Goal: Register for event/course

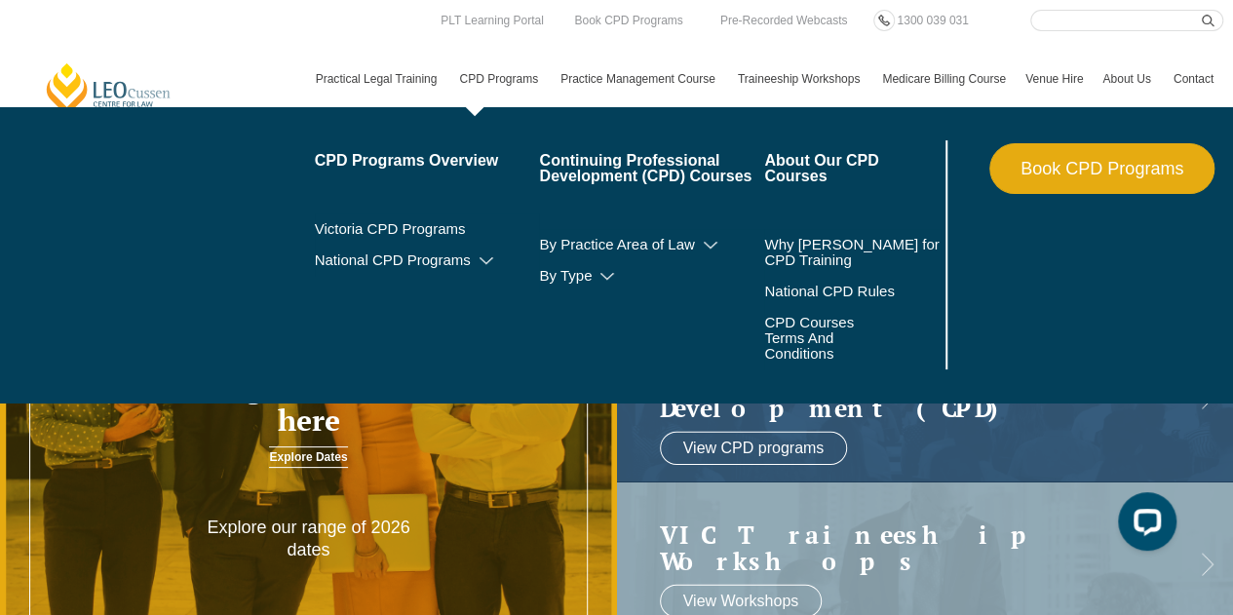
click at [470, 76] on link "CPD Programs" at bounding box center [499, 79] width 101 height 57
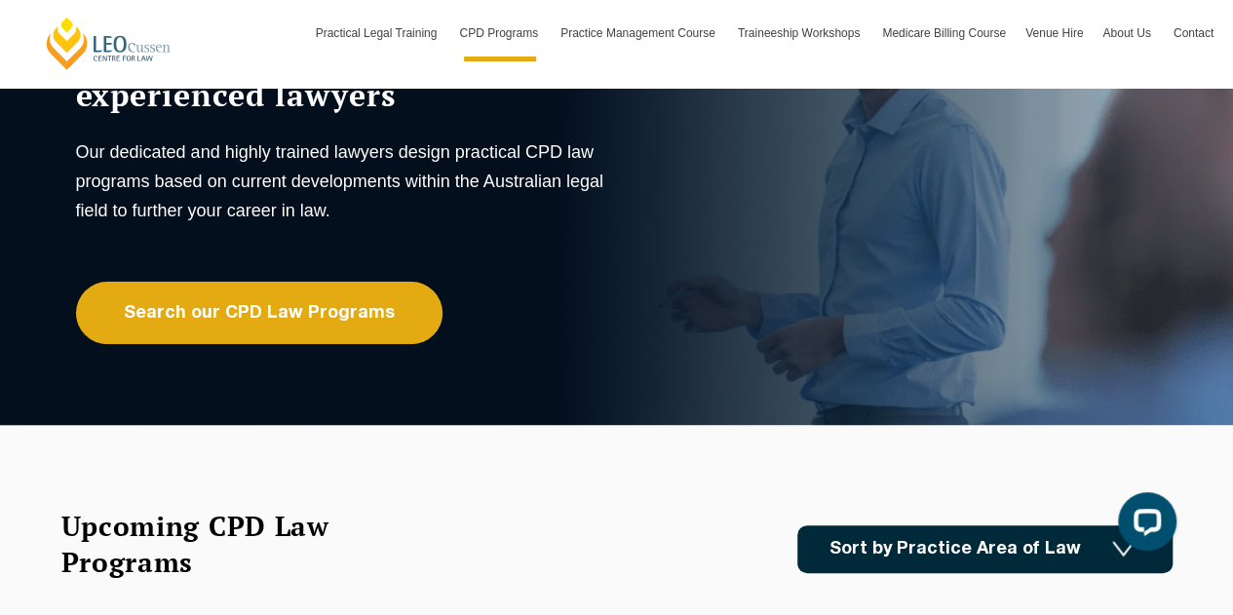
scroll to position [97, 0]
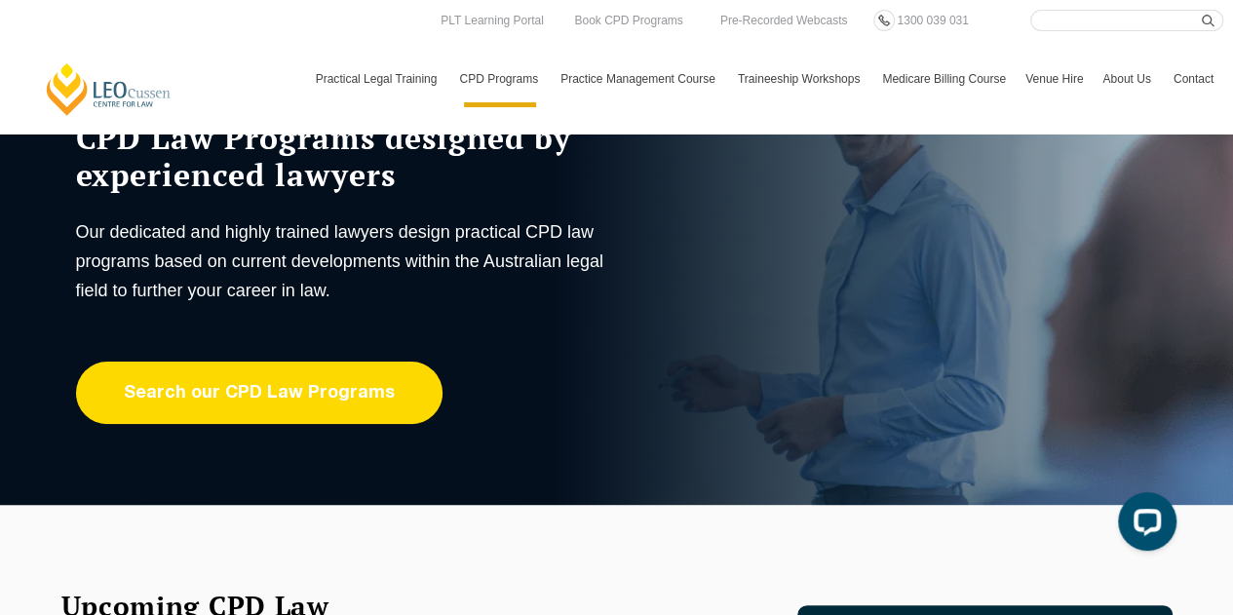
click at [249, 386] on link "Search our CPD Law Programs" at bounding box center [259, 393] width 366 height 62
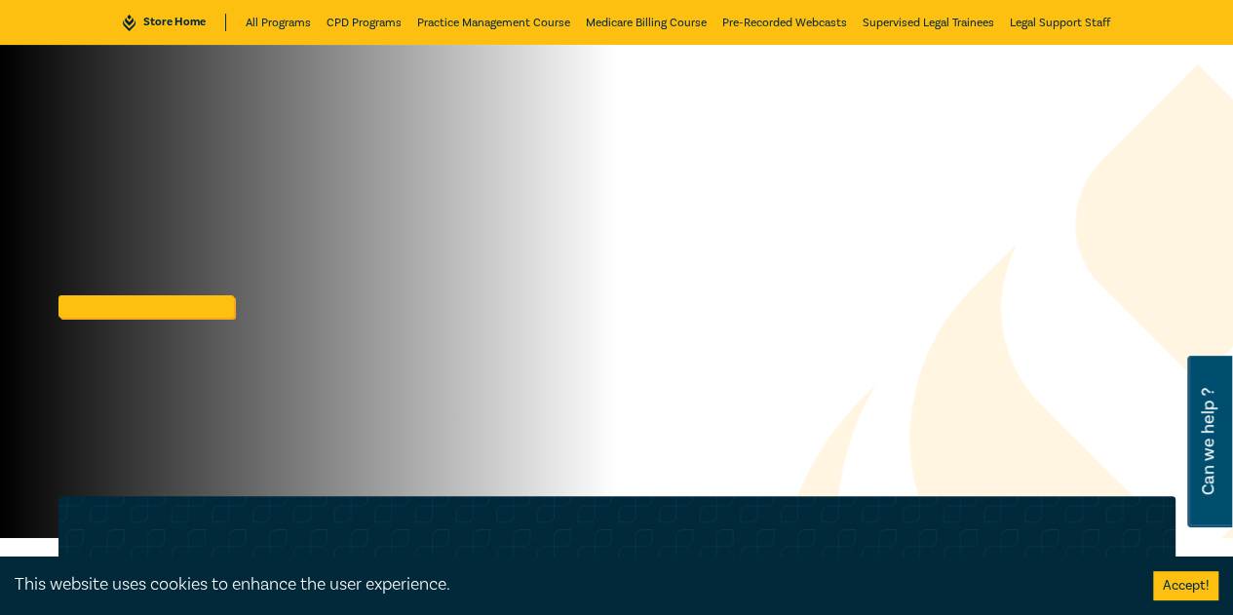
scroll to position [195, 0]
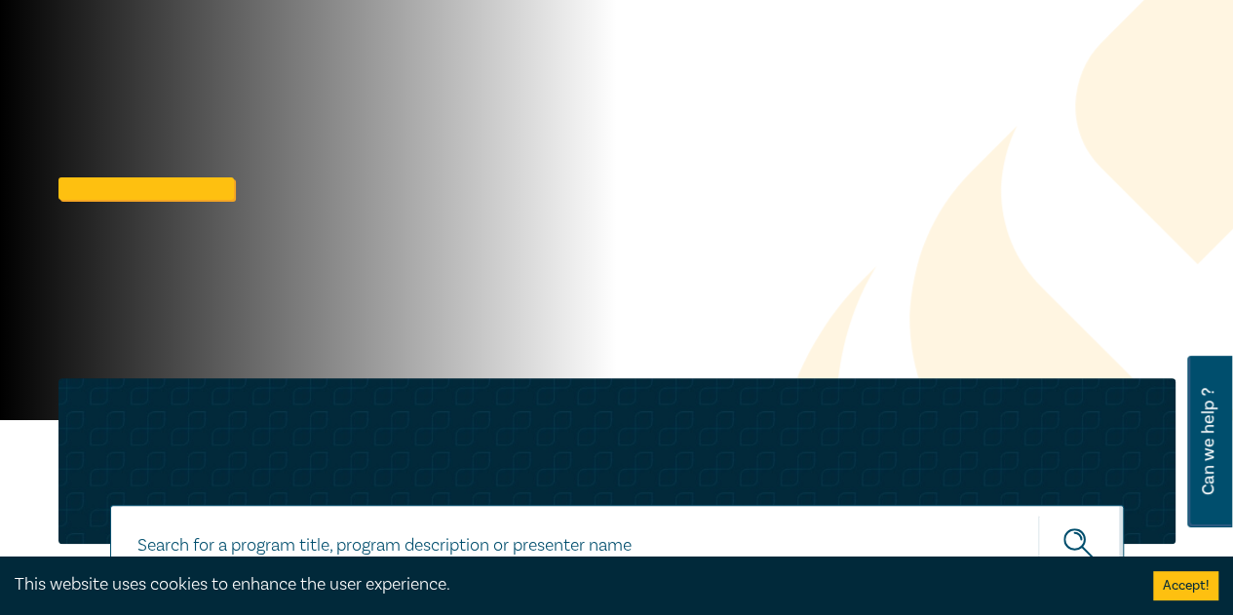
click at [1187, 596] on button "Accept!" at bounding box center [1185, 585] width 65 height 29
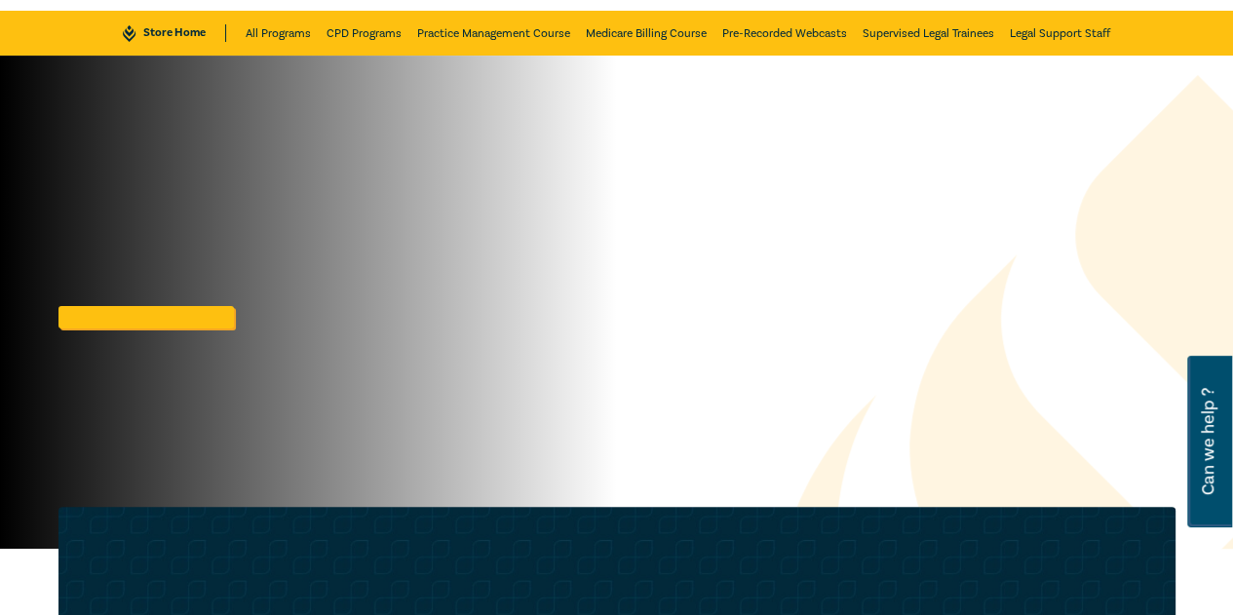
scroll to position [0, 0]
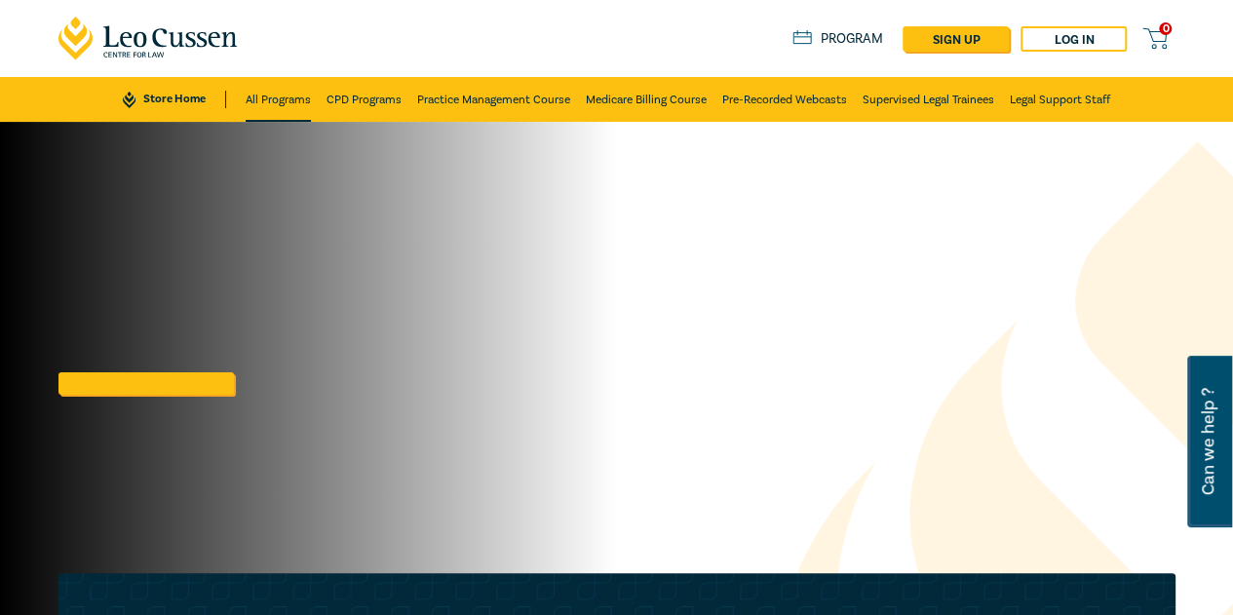
click at [283, 107] on link "All Programs" at bounding box center [278, 99] width 65 height 45
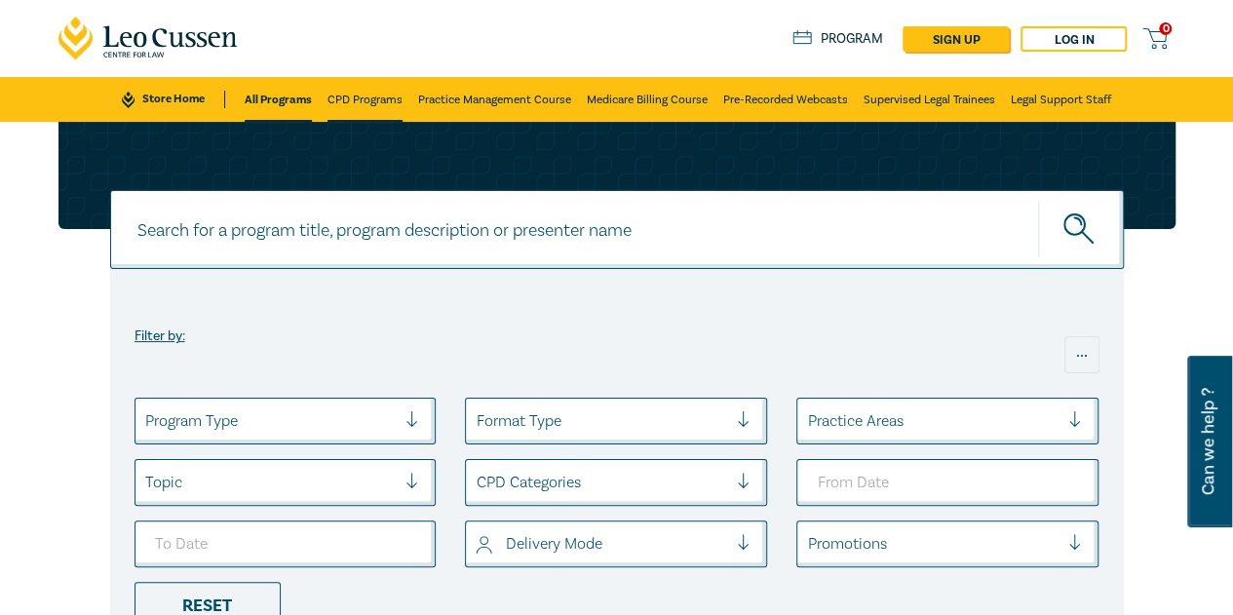
click at [367, 98] on link "CPD Programs" at bounding box center [364, 99] width 75 height 45
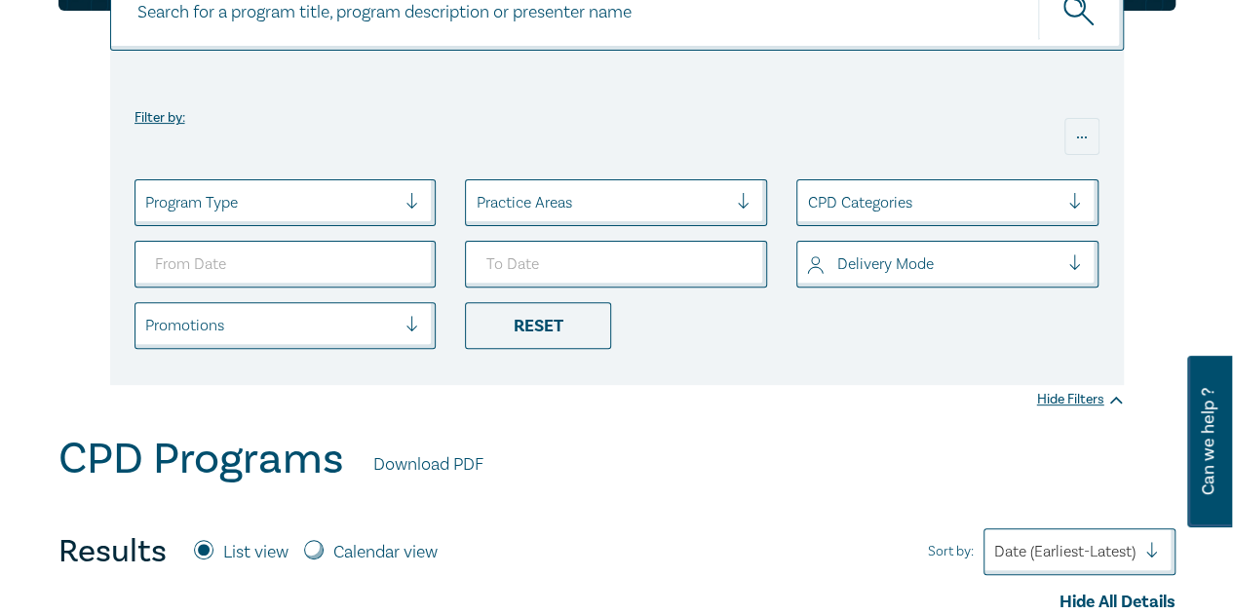
scroll to position [97, 0]
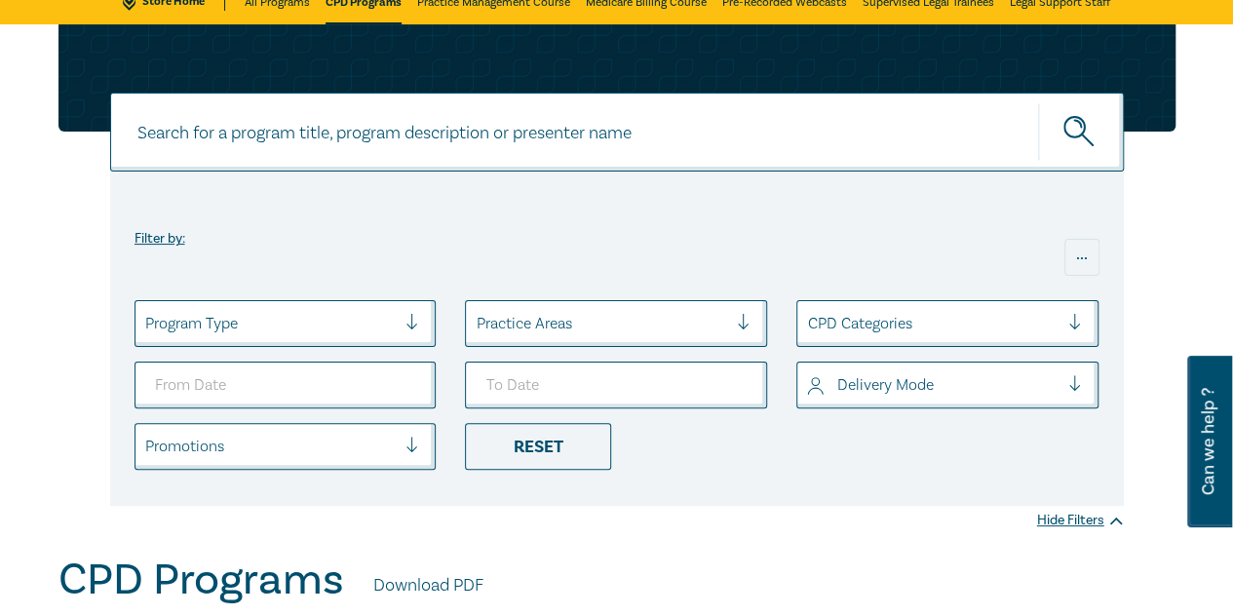
click at [356, 327] on div at bounding box center [270, 323] width 251 height 25
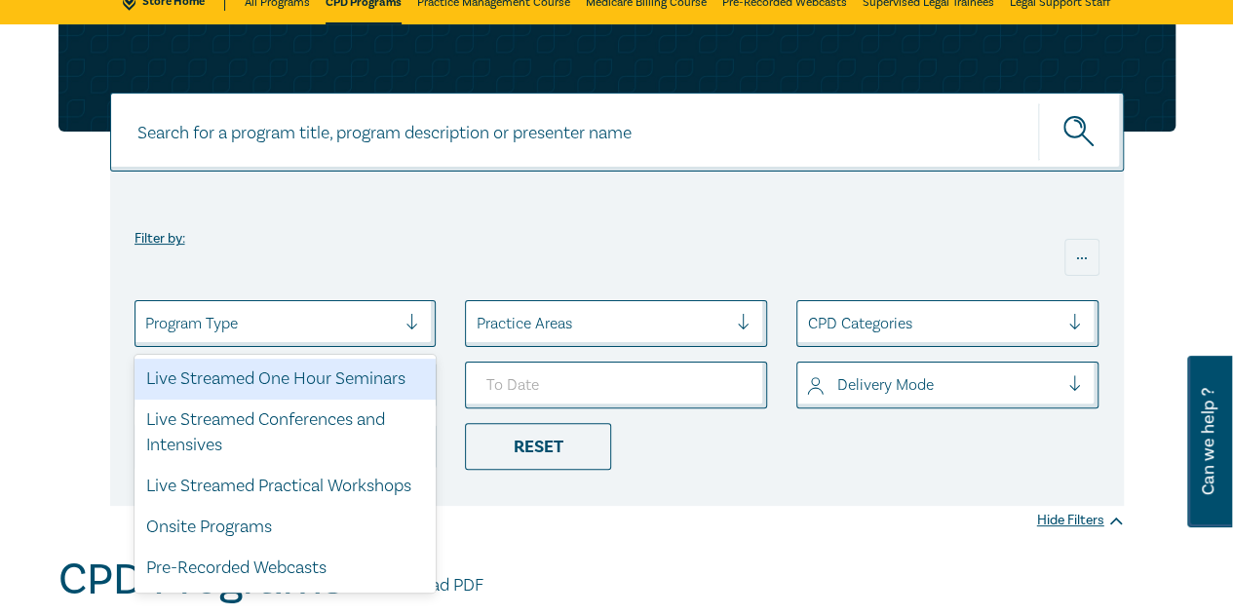
click at [324, 389] on div "Live Streamed One Hour Seminars" at bounding box center [286, 379] width 302 height 41
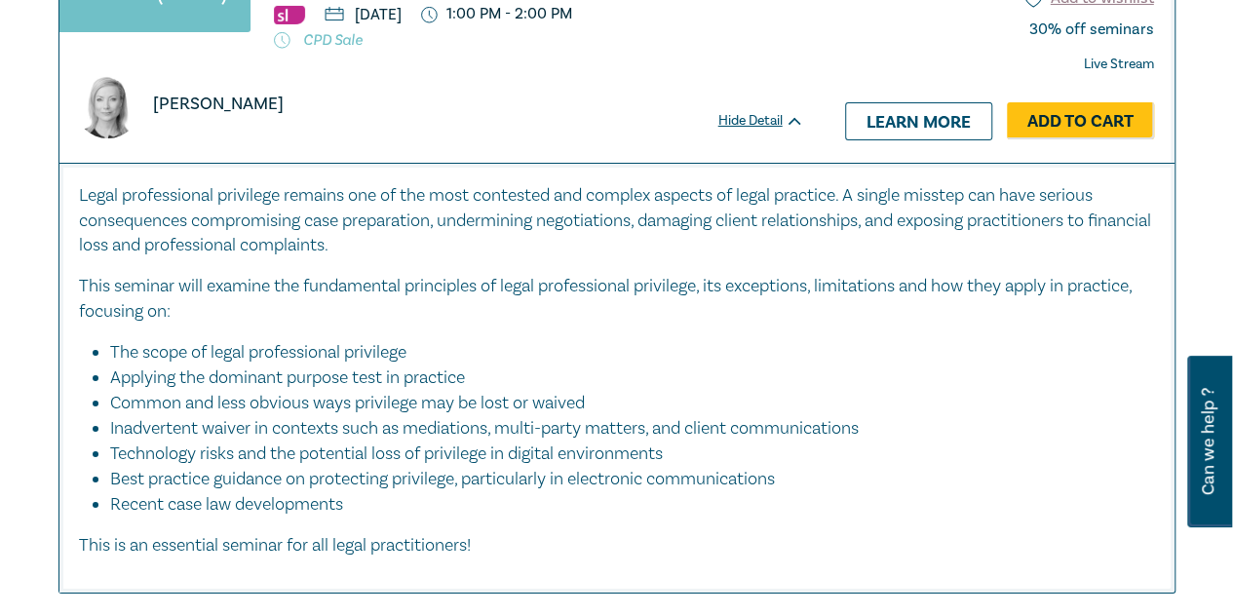
scroll to position [11111, 0]
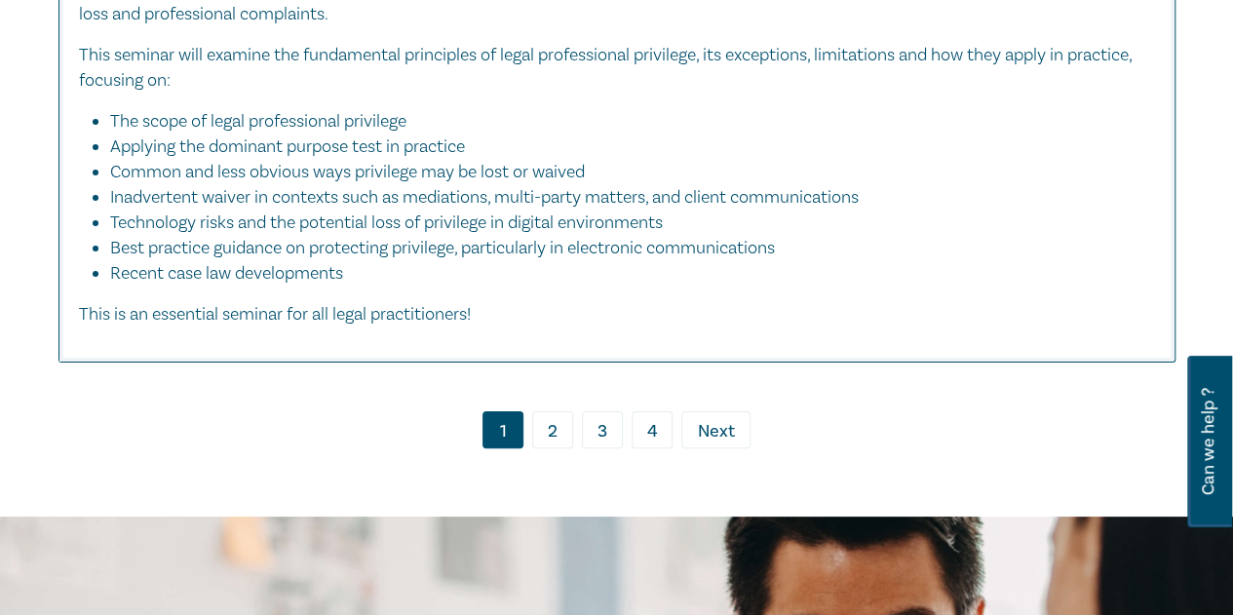
click at [671, 448] on link "4" at bounding box center [652, 429] width 41 height 37
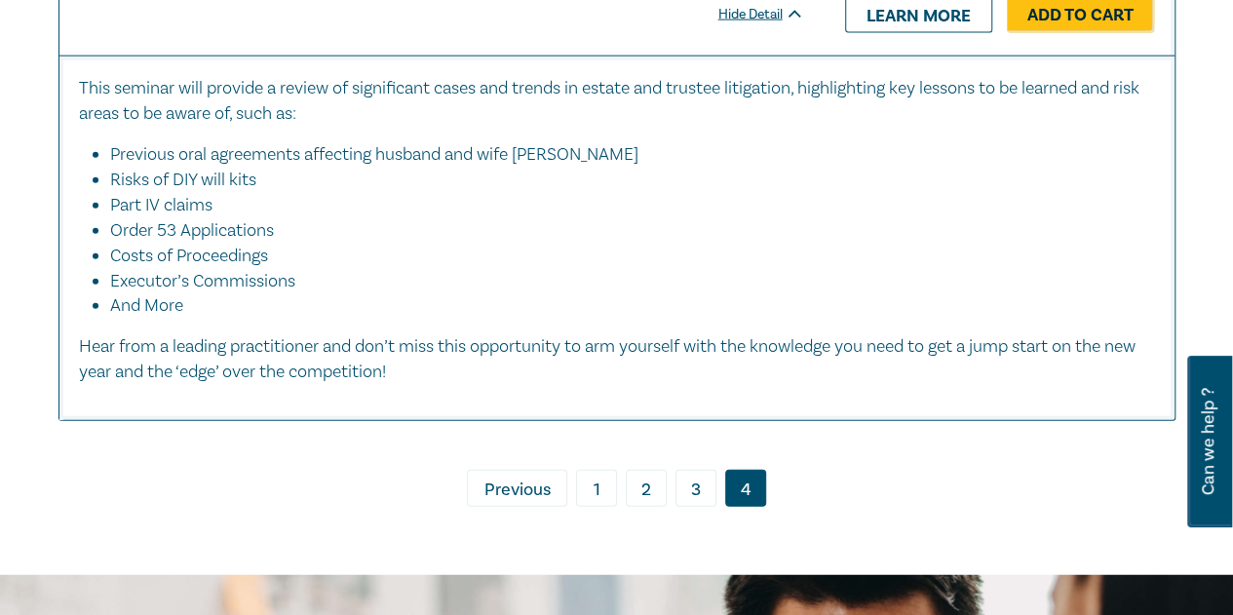
scroll to position [6336, 0]
